Goal: Task Accomplishment & Management: Use online tool/utility

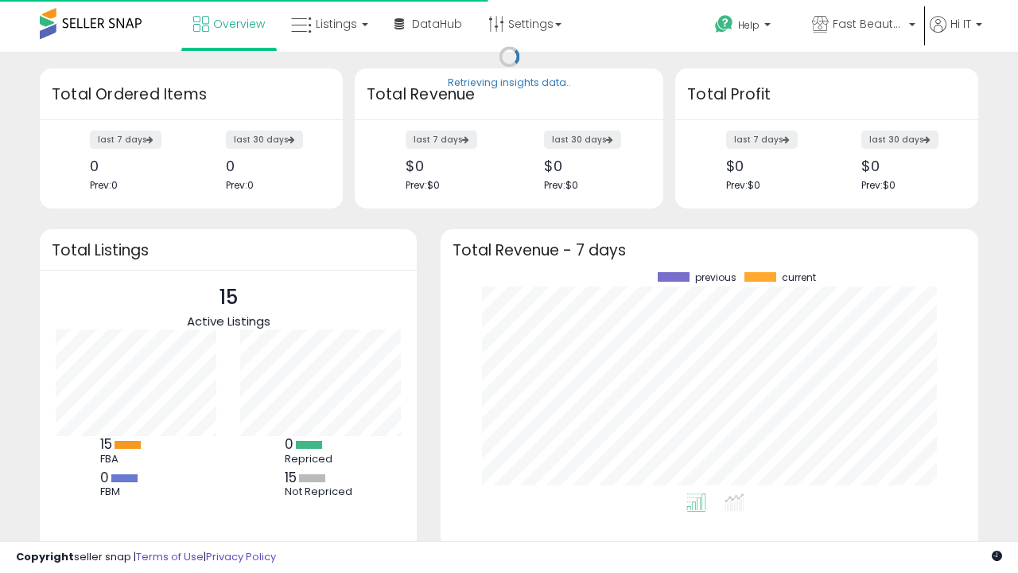
scroll to position [221, 506]
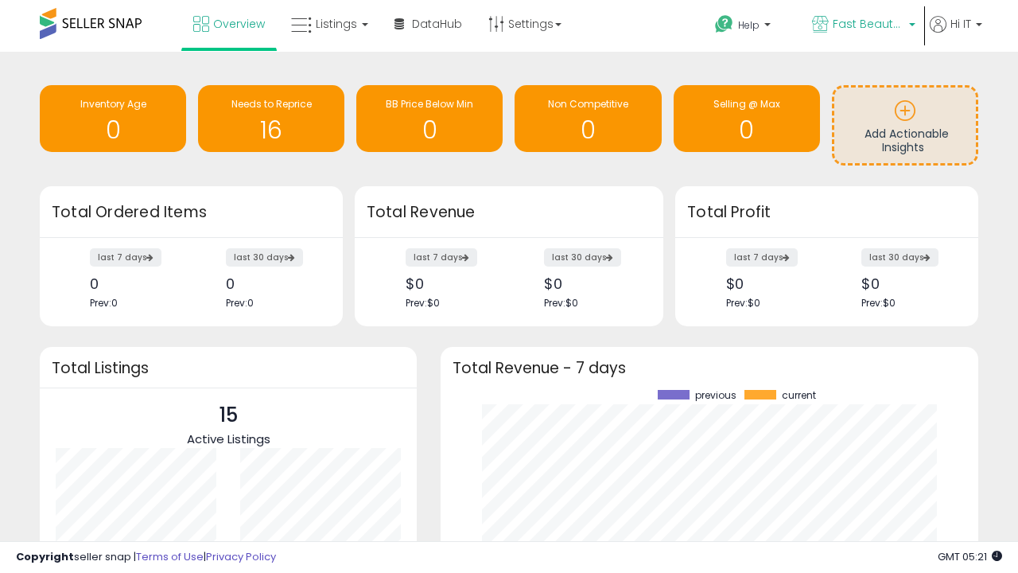
click at [862, 25] on span "Fast Beauty ([GEOGRAPHIC_DATA])" at bounding box center [869, 24] width 72 height 16
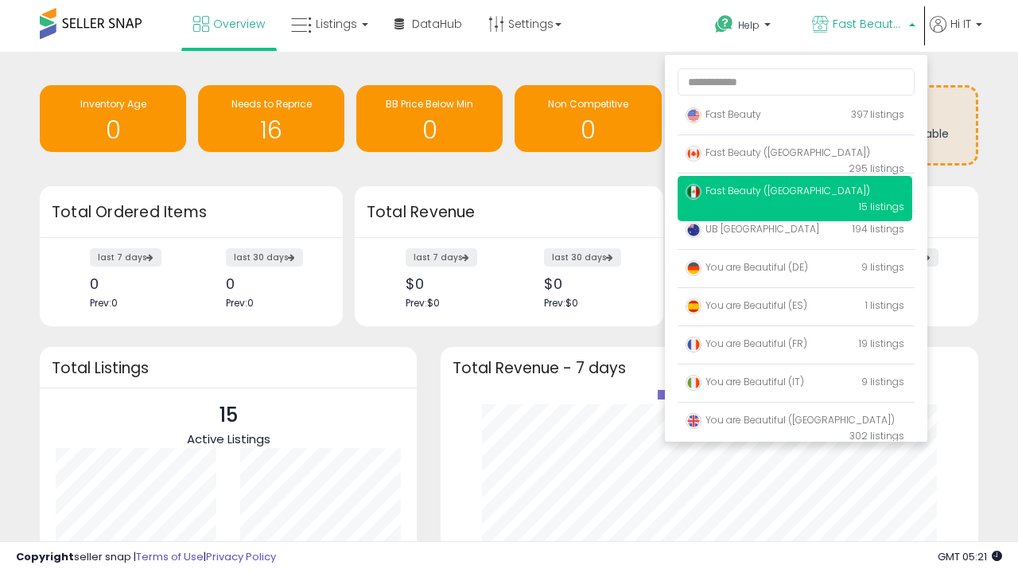
click at [794, 155] on span "Fast Beauty ([GEOGRAPHIC_DATA])" at bounding box center [777, 153] width 184 height 14
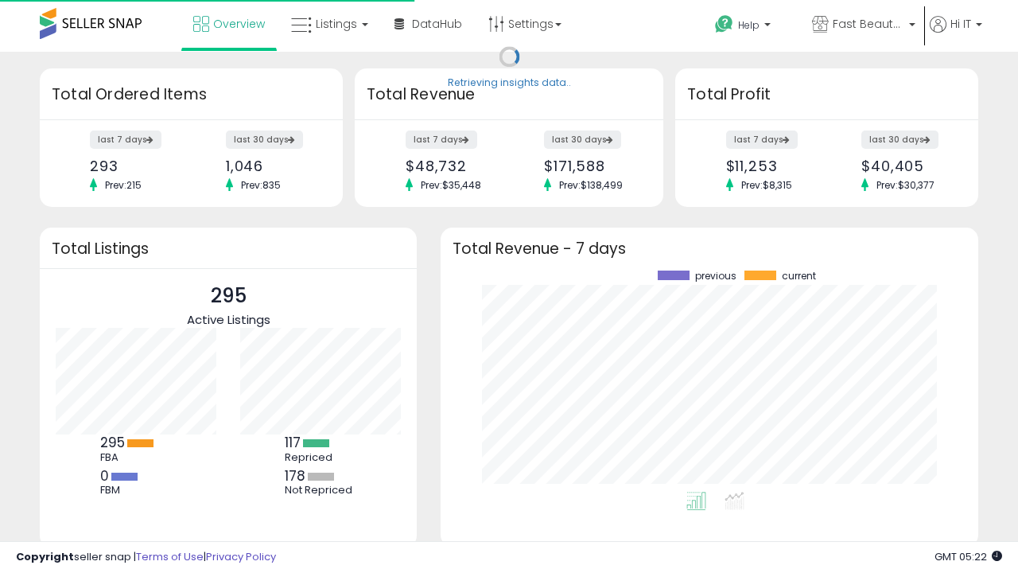
scroll to position [221, 506]
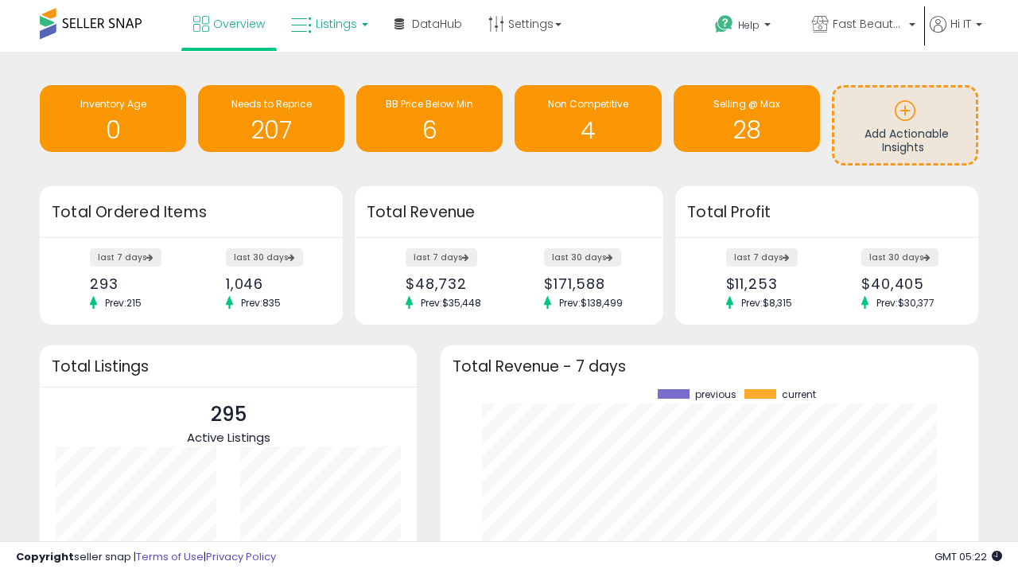
click at [328, 24] on span "Listings" at bounding box center [336, 24] width 41 height 16
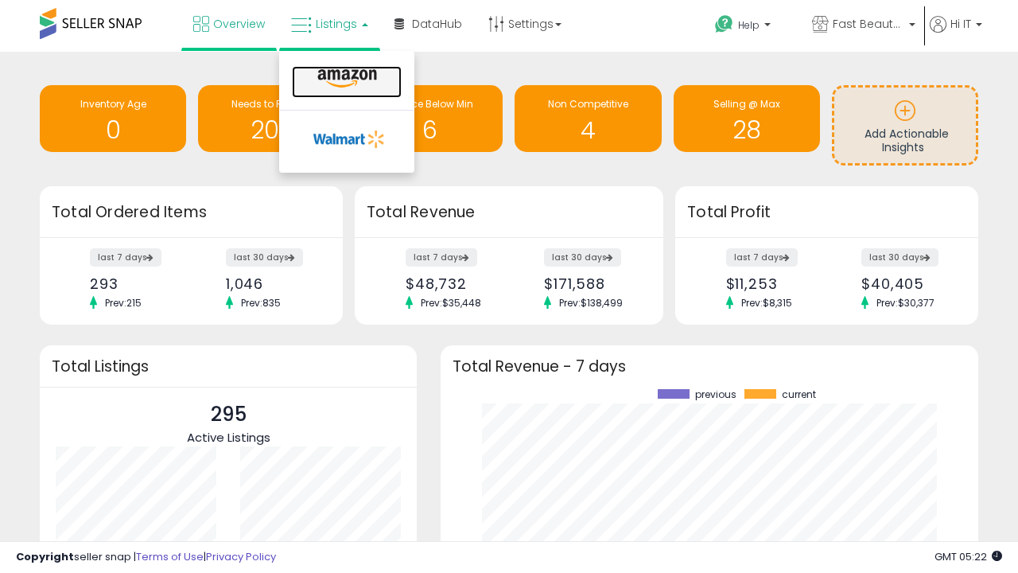
click at [345, 79] on icon at bounding box center [347, 78] width 69 height 21
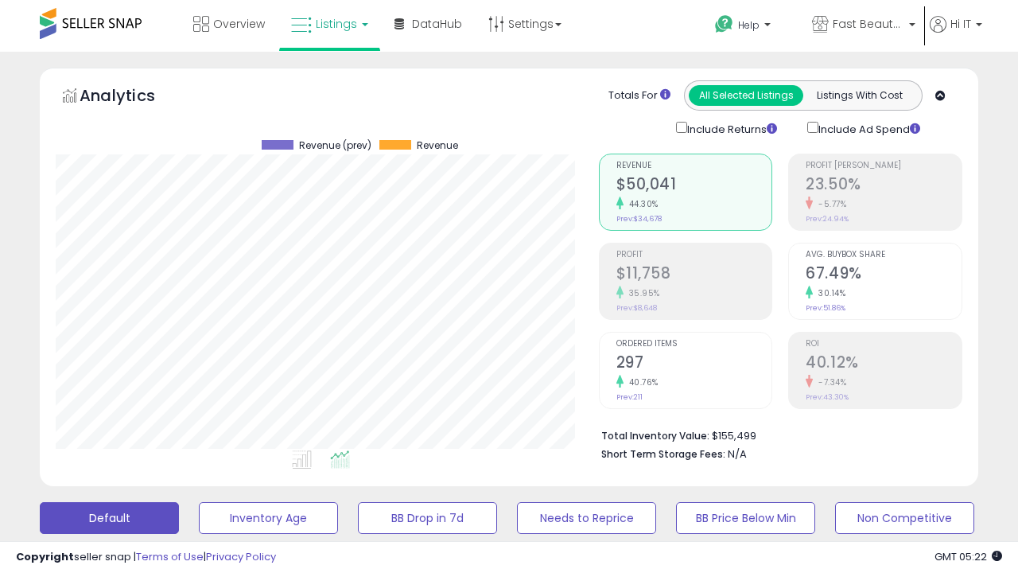
scroll to position [326, 542]
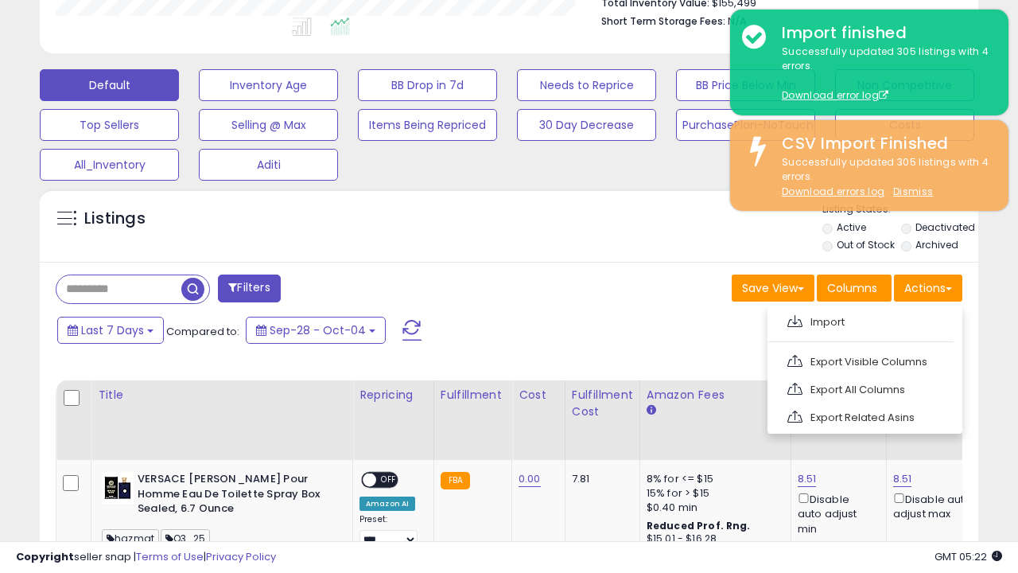
click at [794, 319] on span at bounding box center [794, 321] width 15 height 12
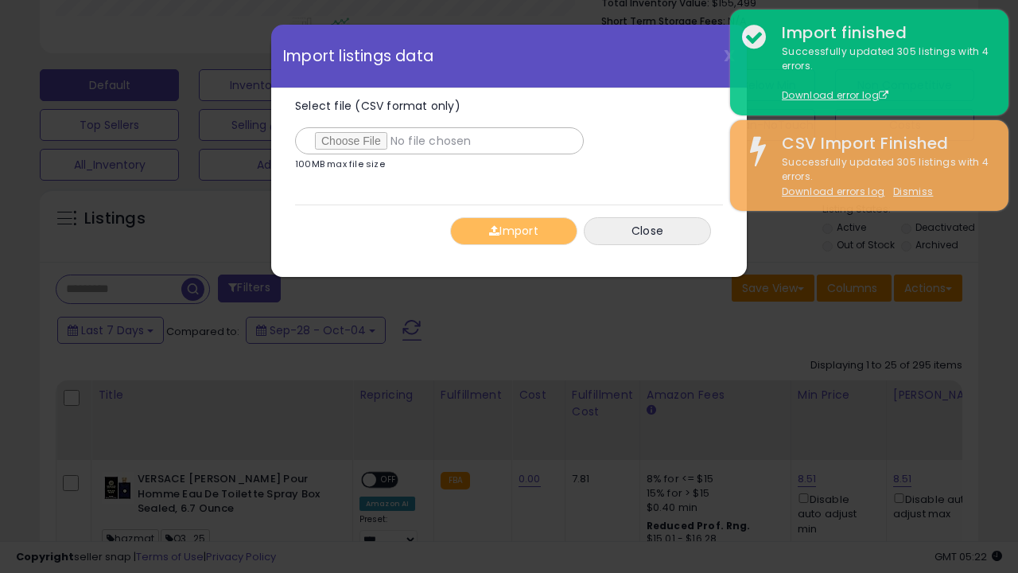
type input "**********"
click at [513, 231] on button "Import" at bounding box center [513, 231] width 127 height 28
